Goal: Contribute content: Contribute content

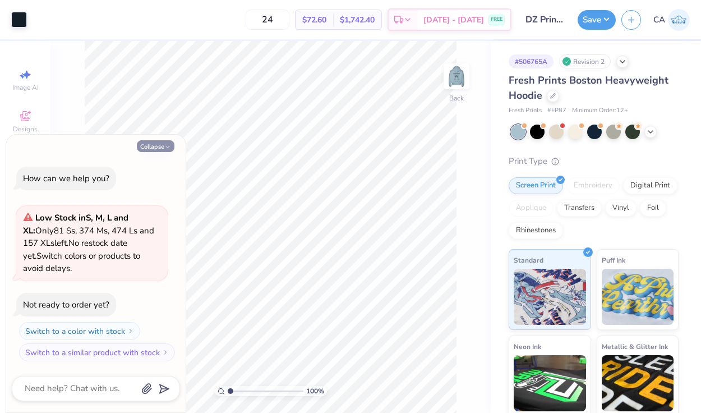
click at [153, 145] on button "Collapse" at bounding box center [156, 146] width 38 height 12
type textarea "x"
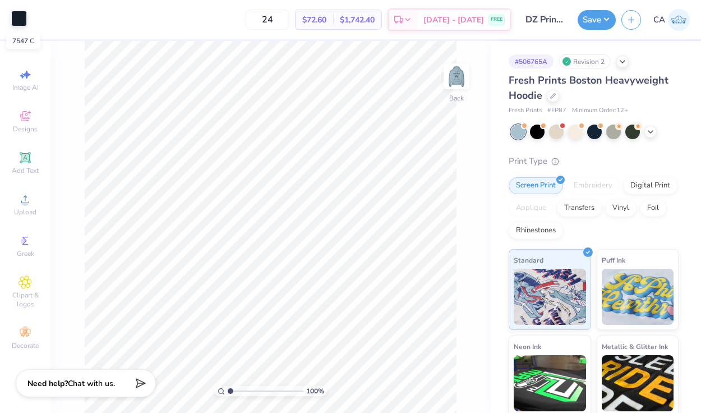
click at [19, 22] on div at bounding box center [19, 19] width 16 height 16
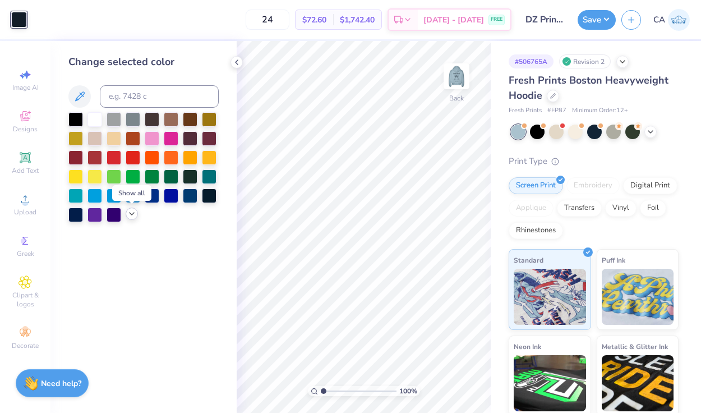
click at [130, 212] on icon at bounding box center [131, 213] width 9 height 9
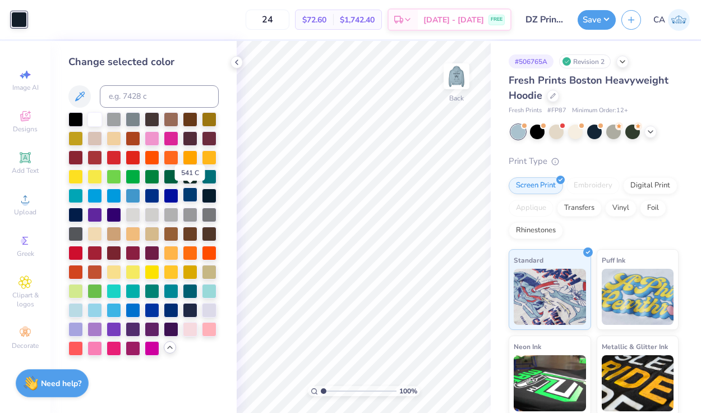
click at [191, 196] on div at bounding box center [190, 194] width 15 height 15
click at [460, 73] on img at bounding box center [456, 76] width 45 height 45
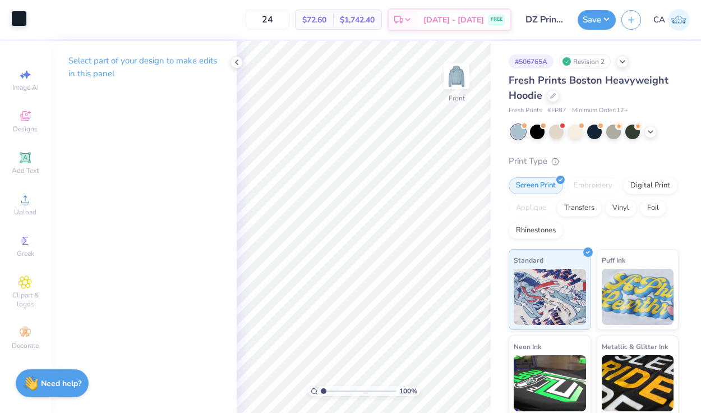
click at [23, 18] on div at bounding box center [19, 19] width 16 height 16
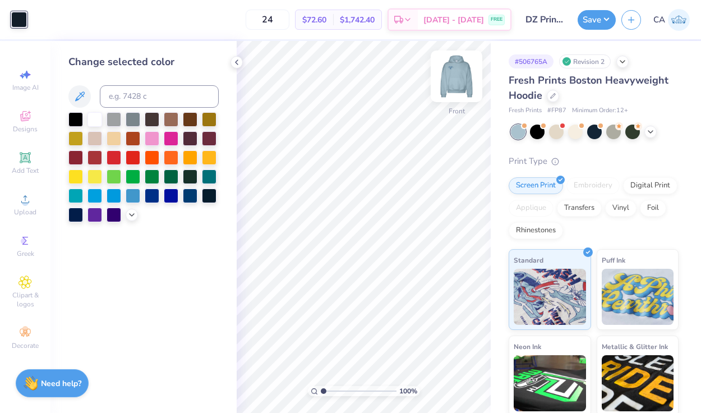
click at [465, 76] on img at bounding box center [456, 76] width 45 height 45
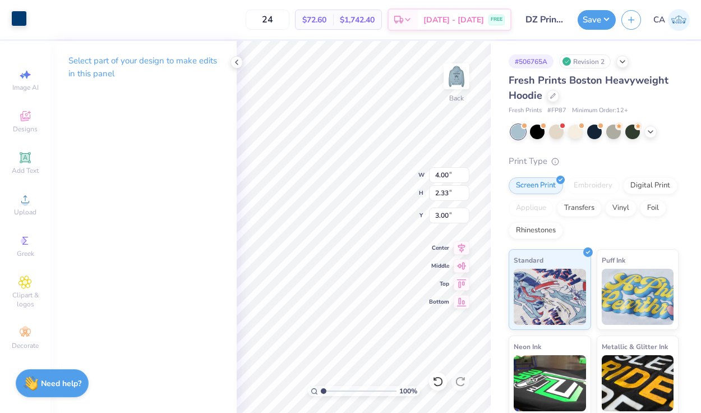
click at [20, 22] on div at bounding box center [19, 19] width 16 height 16
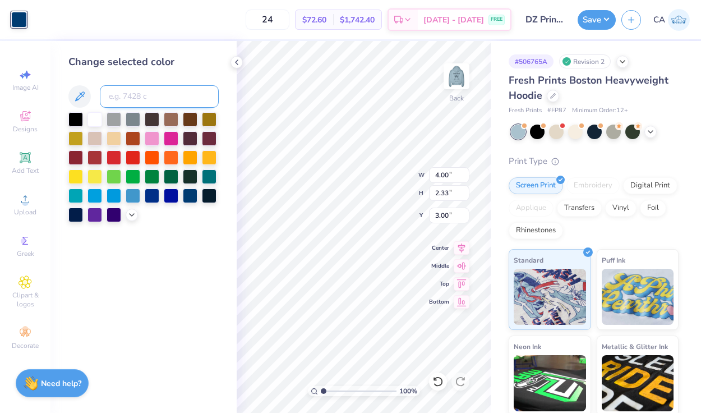
click at [124, 94] on input at bounding box center [159, 96] width 119 height 22
type input "7546"
type input "7545"
type input "7544"
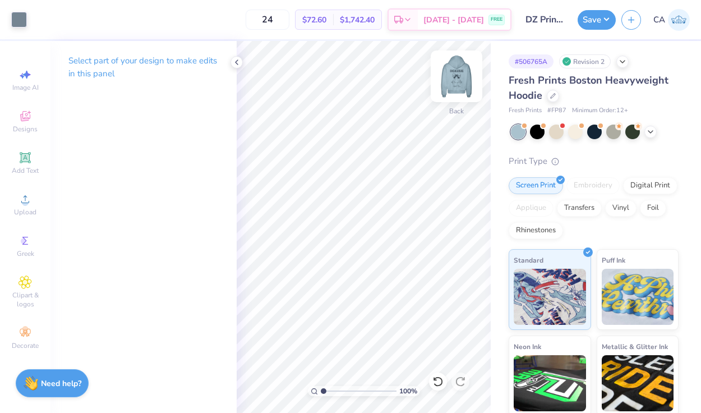
click at [460, 70] on img at bounding box center [456, 76] width 45 height 45
click at [458, 76] on img at bounding box center [456, 76] width 45 height 45
click at [17, 26] on div at bounding box center [19, 19] width 16 height 16
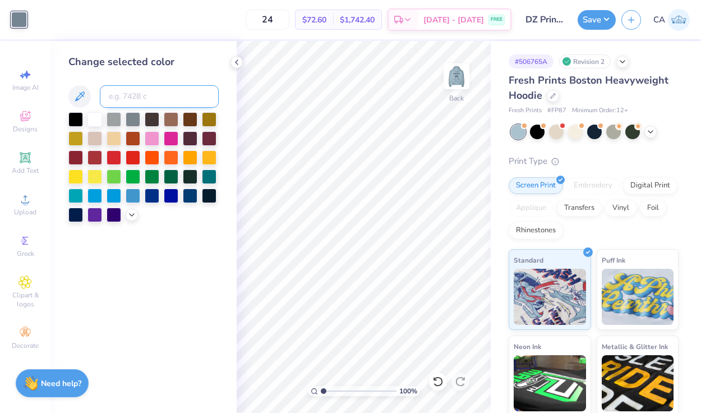
click at [126, 101] on input at bounding box center [159, 96] width 119 height 22
type input "7555"
type input "7545"
type input "7456"
type input "7545"
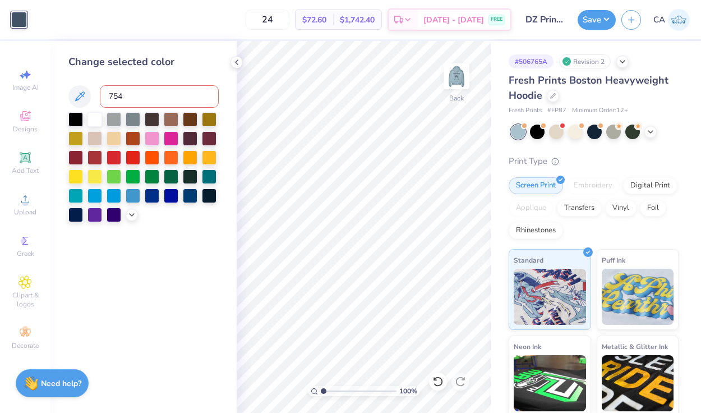
type input "7545"
type input "7544"
click at [456, 70] on img at bounding box center [456, 76] width 45 height 45
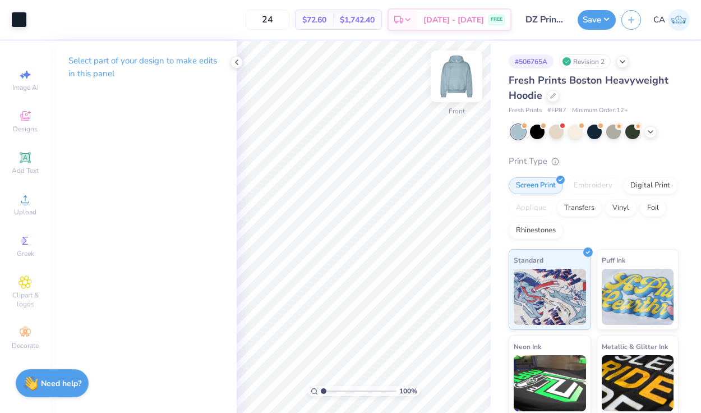
click at [453, 79] on img at bounding box center [456, 76] width 45 height 45
click at [453, 80] on img at bounding box center [456, 76] width 45 height 45
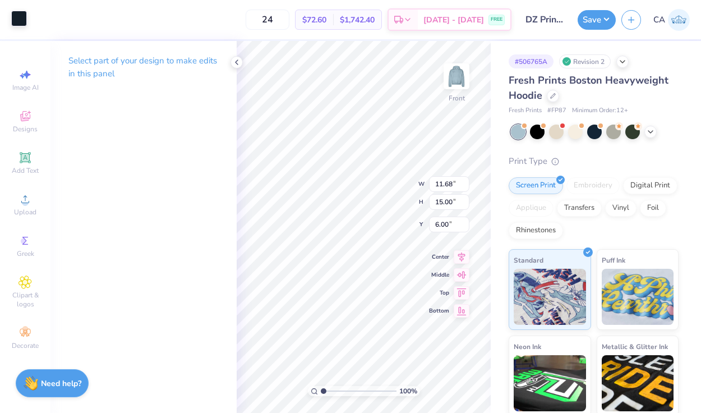
click at [11, 17] on div at bounding box center [19, 19] width 16 height 16
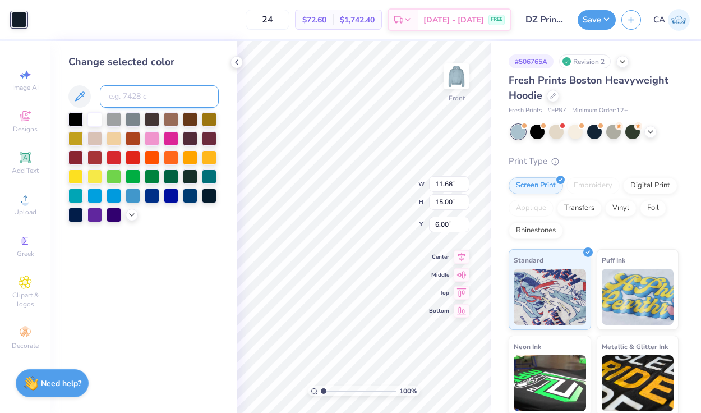
click at [127, 100] on input at bounding box center [159, 96] width 119 height 22
type input "7544"
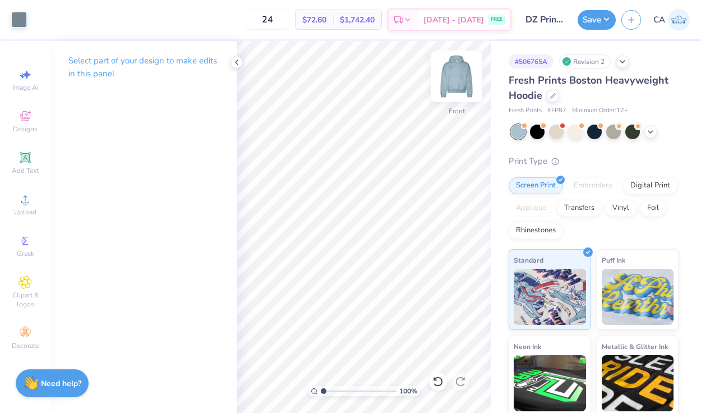
click at [465, 78] on img at bounding box center [456, 76] width 45 height 45
click at [465, 78] on img at bounding box center [456, 76] width 22 height 22
click at [464, 73] on img at bounding box center [456, 76] width 45 height 45
click at [598, 9] on button "Save" at bounding box center [596, 18] width 38 height 20
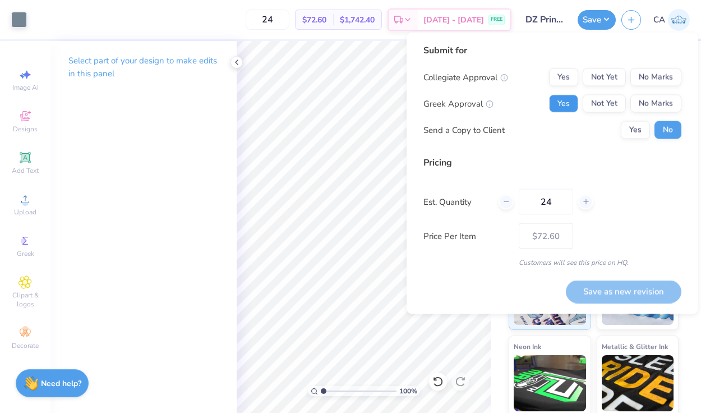
click at [574, 100] on button "Yes" at bounding box center [563, 104] width 29 height 18
click at [664, 78] on button "No Marks" at bounding box center [655, 77] width 51 height 18
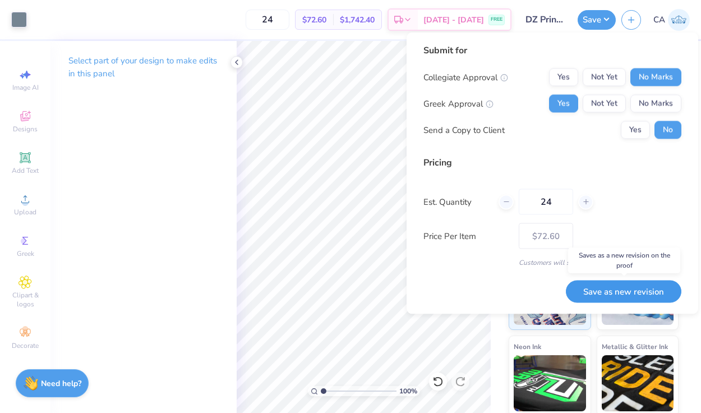
click at [625, 291] on button "Save as new revision" at bounding box center [623, 291] width 115 height 23
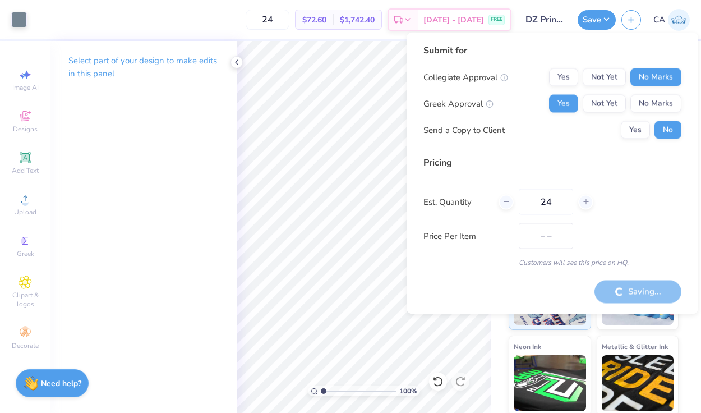
type input "$72.60"
